Goal: Information Seeking & Learning: Find contact information

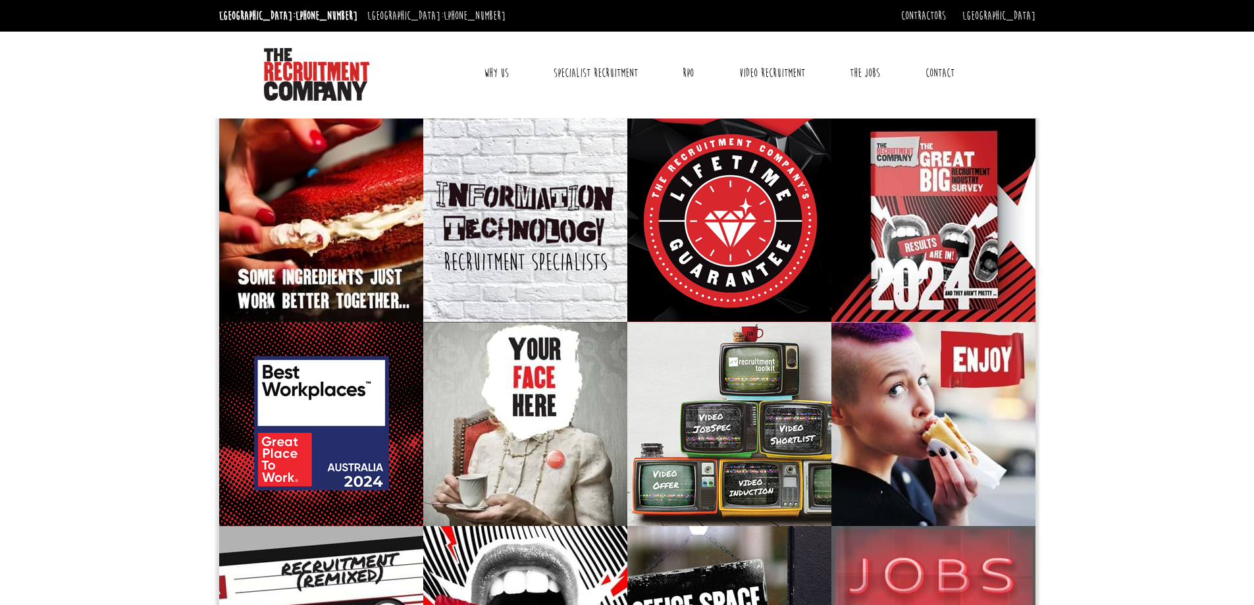
click at [936, 66] on link "Contact" at bounding box center [940, 73] width 49 height 33
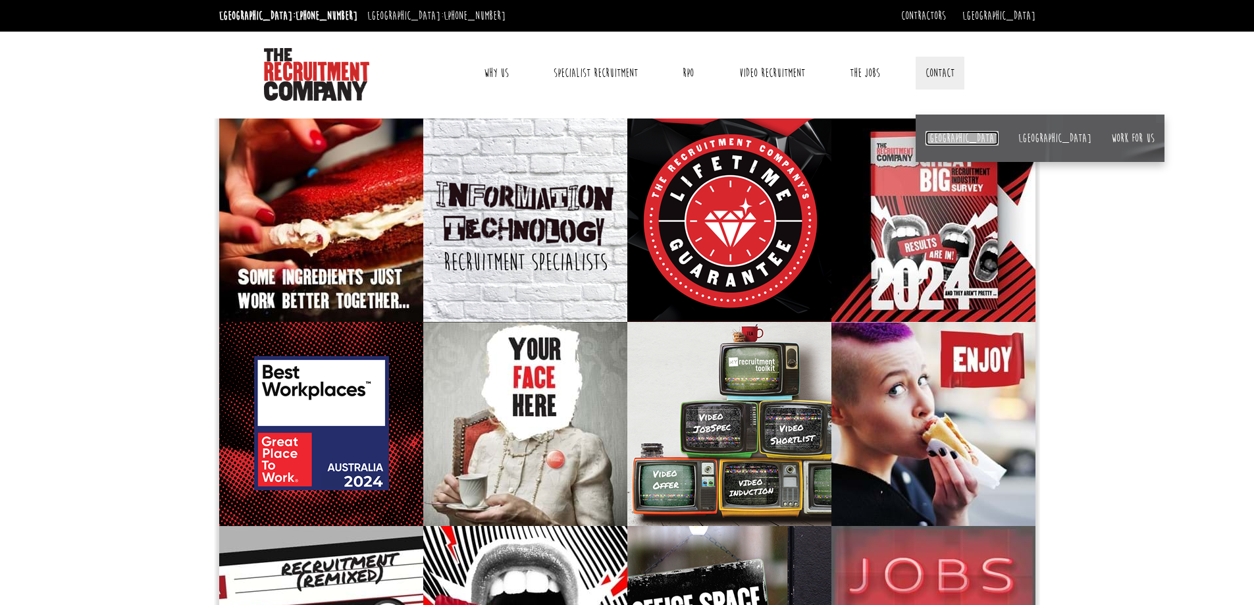
click at [928, 137] on link "[GEOGRAPHIC_DATA]" at bounding box center [962, 138] width 73 height 14
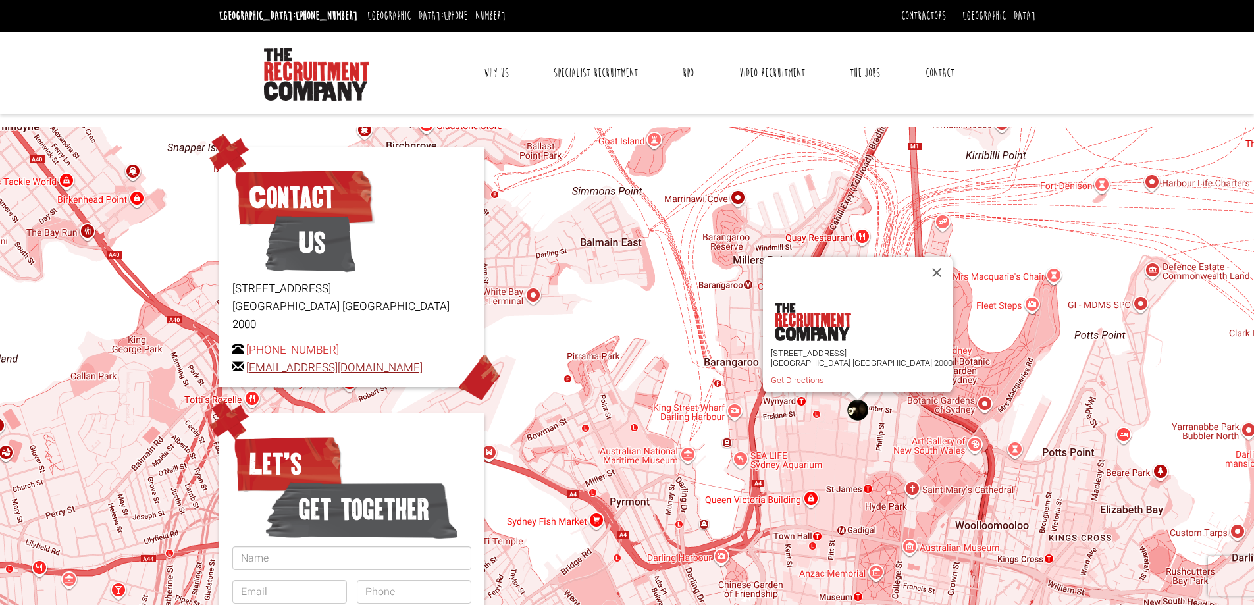
drag, startPoint x: 452, startPoint y: 347, endPoint x: 249, endPoint y: 356, distance: 203.6
click at [249, 356] on p "+61 2 8346 6700 hello@therecruitmentcompany.com" at bounding box center [351, 359] width 239 height 36
copy link "[EMAIL_ADDRESS][DOMAIN_NAME]"
